Goal: Task Accomplishment & Management: Complete application form

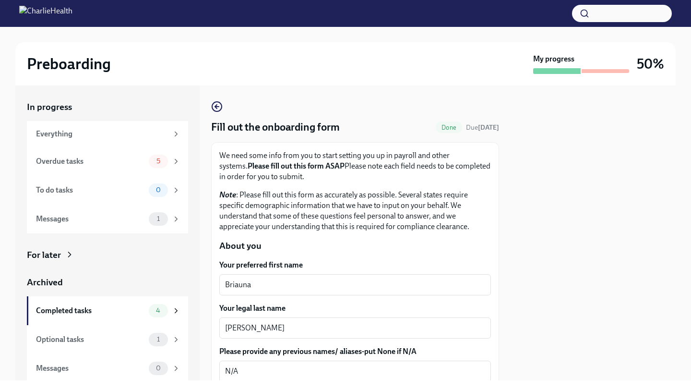
scroll to position [2, 0]
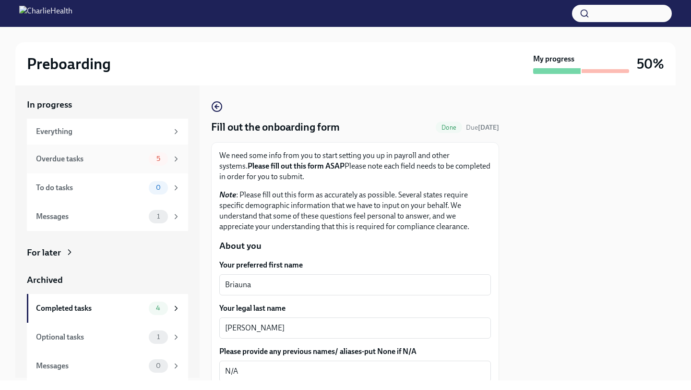
click at [122, 163] on div "Overdue tasks" at bounding box center [90, 159] width 109 height 11
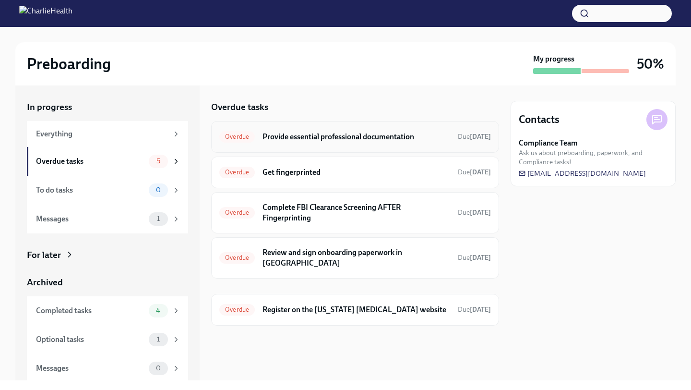
click at [276, 140] on h6 "Provide essential professional documentation" at bounding box center [356, 136] width 188 height 11
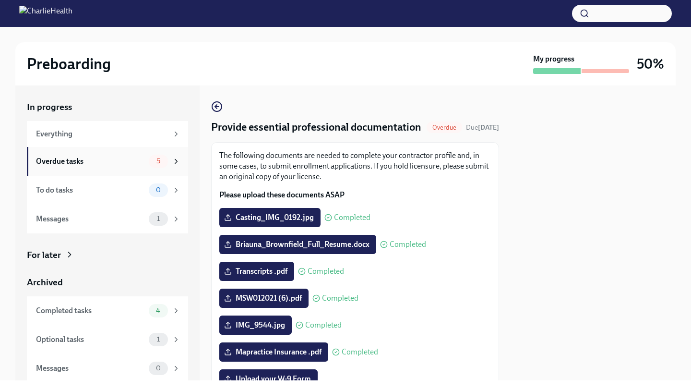
click at [156, 155] on div "5" at bounding box center [158, 160] width 19 height 13
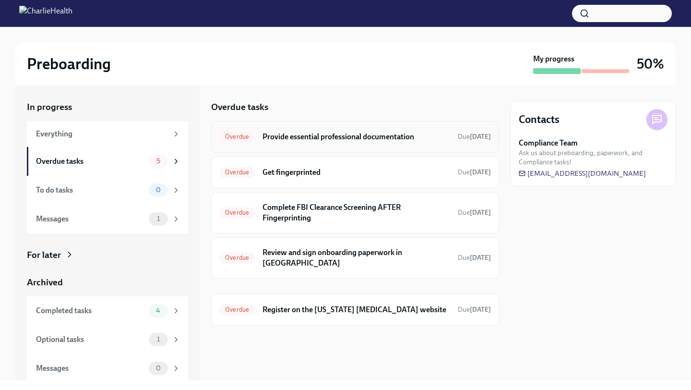
click at [235, 137] on span "Overdue" at bounding box center [237, 136] width 36 height 7
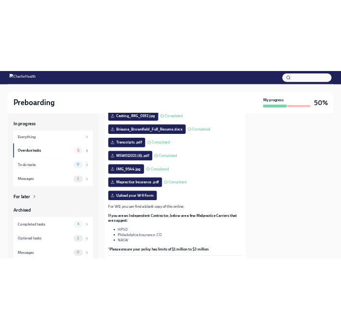
scroll to position [127, 0]
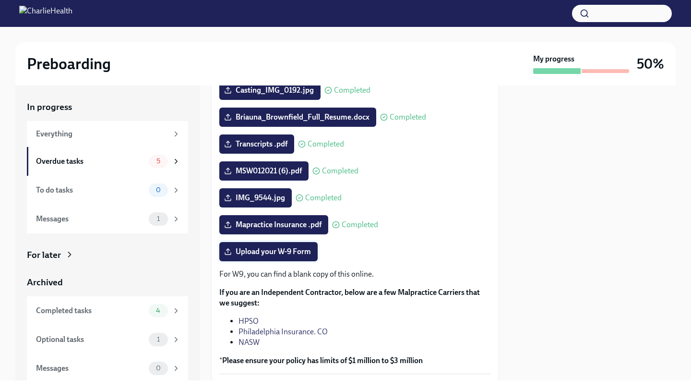
click at [264, 256] on span "Upload your W-9 Form" at bounding box center [268, 252] width 85 height 10
click at [0, 0] on input "Upload your W-9 Form" at bounding box center [0, 0] width 0 height 0
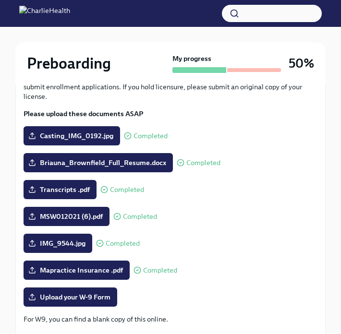
scroll to position [180, 0]
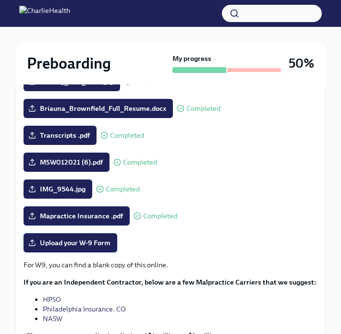
click at [82, 248] on label "Upload your W-9 Form" at bounding box center [71, 242] width 94 height 19
click at [0, 0] on input "Upload your W-9 Form" at bounding box center [0, 0] width 0 height 0
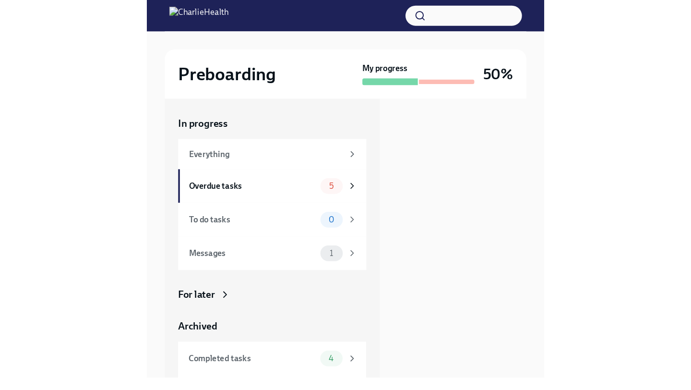
scroll to position [0, 0]
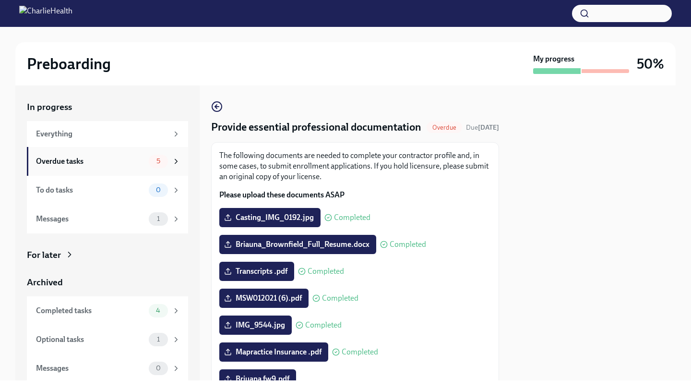
click at [113, 157] on div "Overdue tasks" at bounding box center [90, 161] width 109 height 11
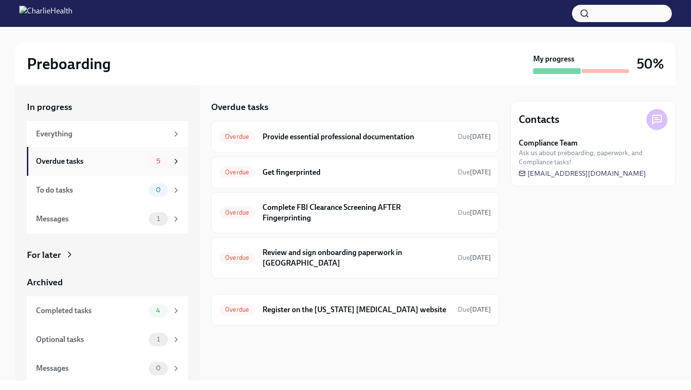
click at [119, 156] on div "Overdue tasks" at bounding box center [90, 161] width 109 height 11
click at [242, 135] on span "Overdue" at bounding box center [237, 136] width 36 height 7
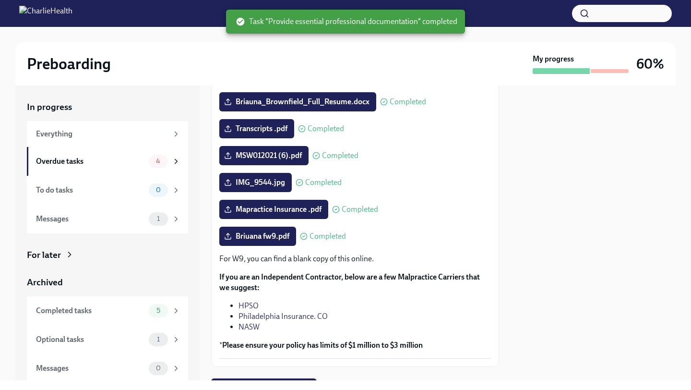
scroll to position [79, 0]
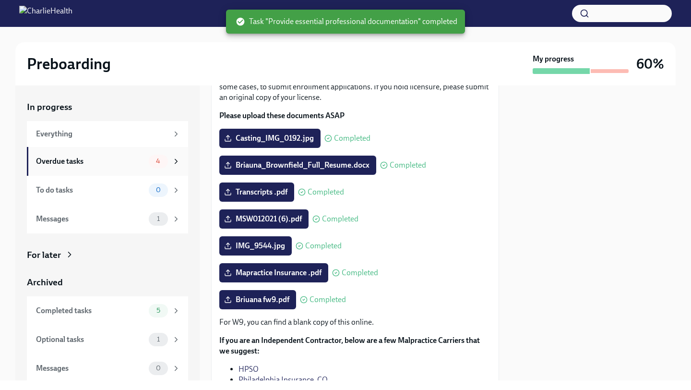
click at [155, 156] on div "4" at bounding box center [158, 160] width 19 height 13
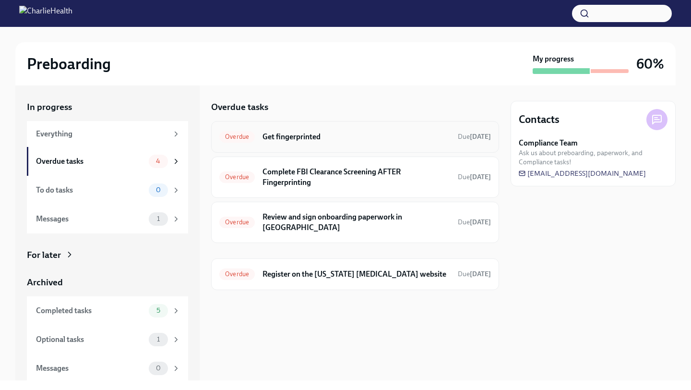
click at [282, 133] on h6 "Get fingerprinted" at bounding box center [356, 136] width 188 height 11
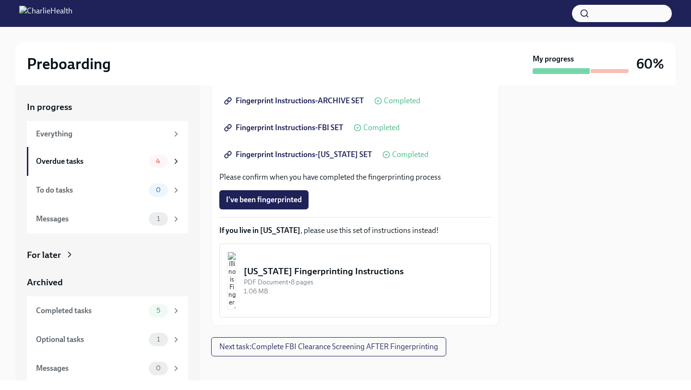
scroll to position [202, 0]
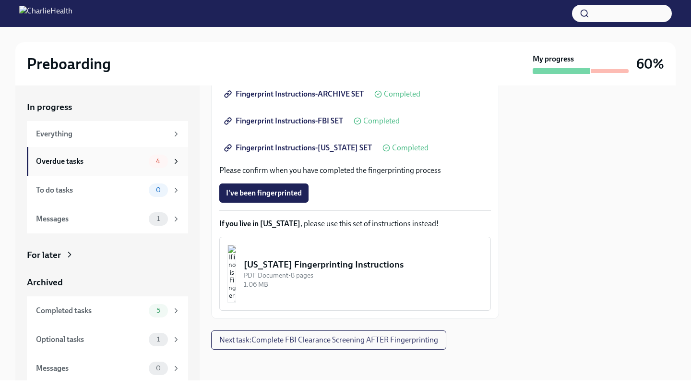
click at [137, 147] on div "Overdue tasks 4" at bounding box center [107, 161] width 161 height 29
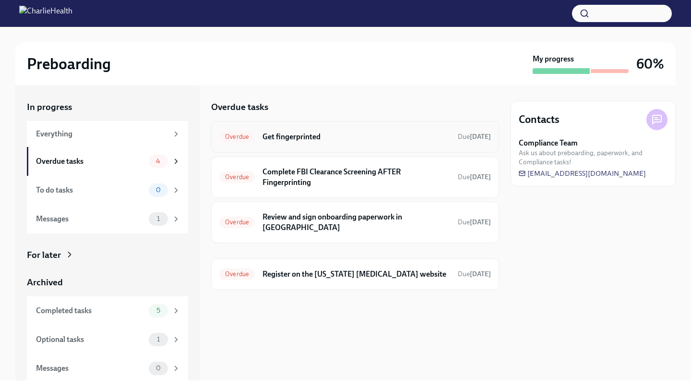
click at [438, 146] on div "Overdue Get fingerprinted Due [DATE]" at bounding box center [355, 137] width 288 height 32
click at [432, 140] on h6 "Get fingerprinted" at bounding box center [356, 136] width 188 height 11
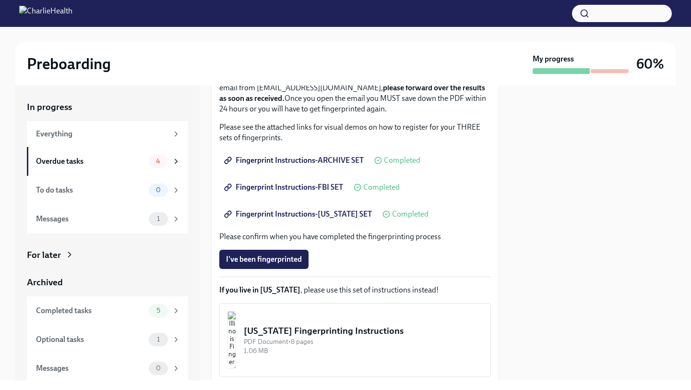
scroll to position [202, 0]
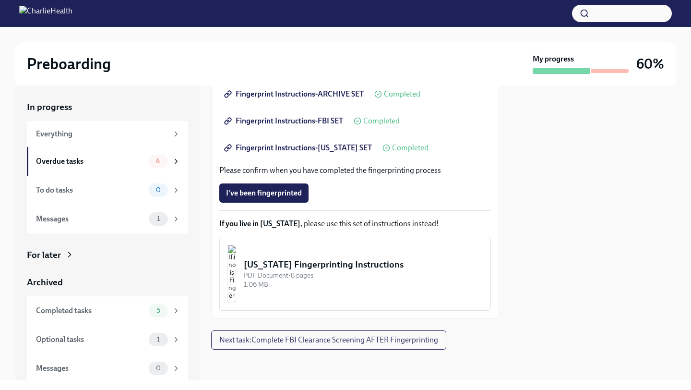
click at [284, 181] on div "We ask that you make three appointments to get fingerprinted, which we will nee…" at bounding box center [355, 129] width 272 height 362
click at [284, 195] on span "I've been fingerprinted" at bounding box center [264, 193] width 76 height 10
click at [122, 185] on div "To do tasks" at bounding box center [90, 190] width 109 height 11
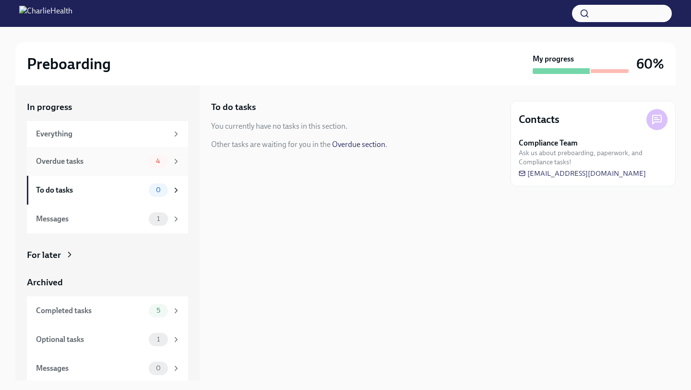
click at [124, 160] on div "Overdue tasks" at bounding box center [90, 161] width 109 height 11
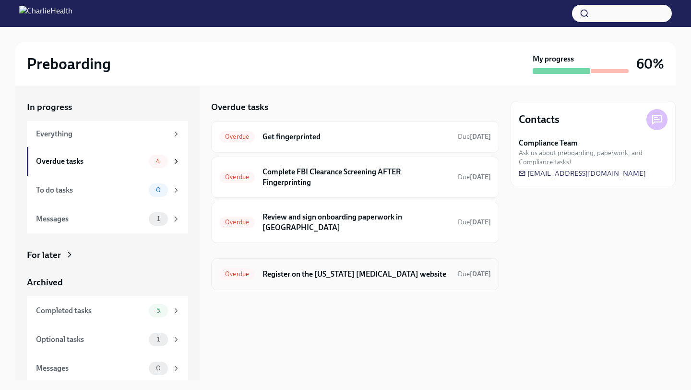
click at [281, 269] on h6 "Register on the [US_STATE] [MEDICAL_DATA] website" at bounding box center [356, 274] width 188 height 11
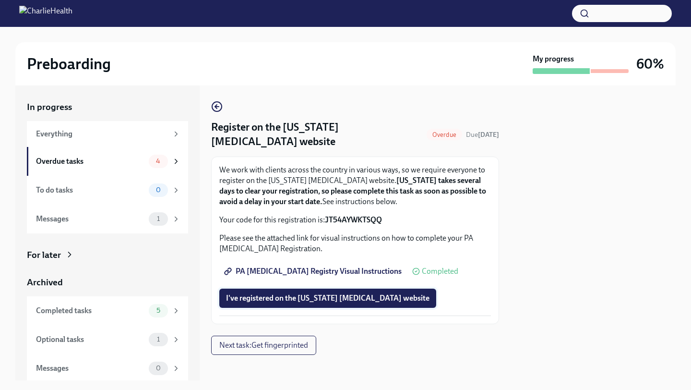
click at [293, 297] on span "I've registered on the [US_STATE] [MEDICAL_DATA] website" at bounding box center [327, 298] width 203 height 10
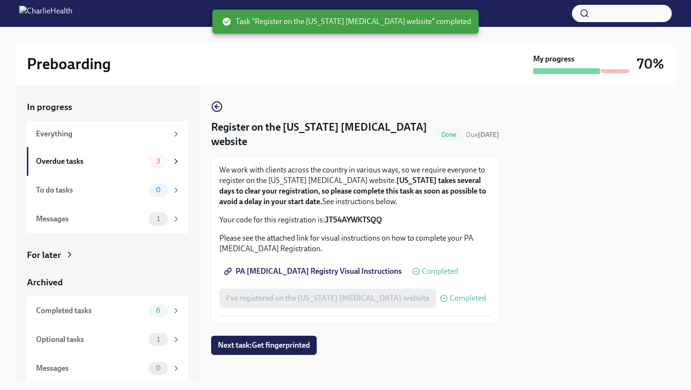
click at [422, 271] on span "Completed" at bounding box center [440, 271] width 36 height 8
click at [422, 268] on span "Completed" at bounding box center [440, 271] width 36 height 8
click at [346, 272] on span "PA [MEDICAL_DATA] Registry Visual Instructions" at bounding box center [314, 271] width 176 height 10
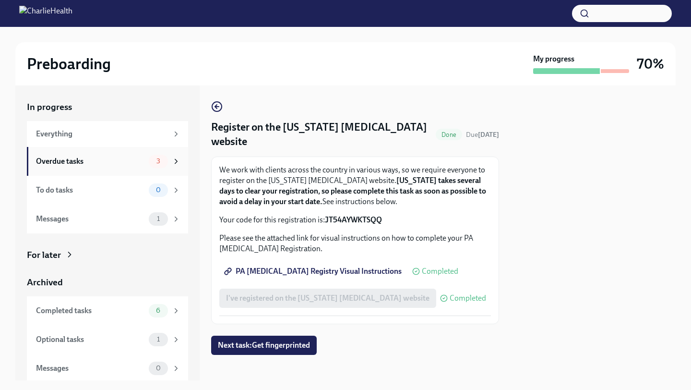
click at [144, 155] on div "Overdue tasks 3" at bounding box center [108, 160] width 144 height 13
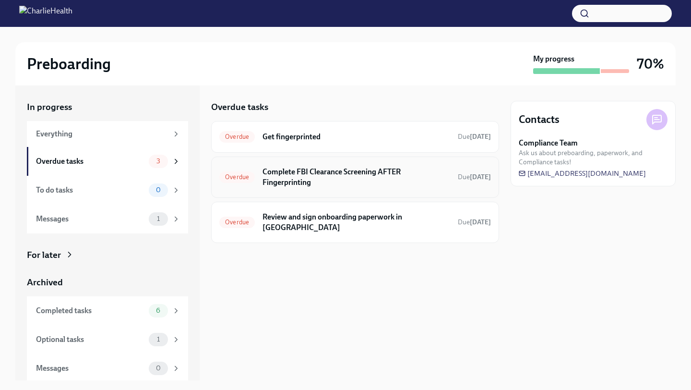
click at [301, 170] on h6 "Complete FBI Clearance Screening AFTER Fingerprinting" at bounding box center [356, 176] width 188 height 21
